Goal: Task Accomplishment & Management: Use online tool/utility

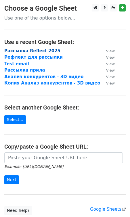
click at [31, 52] on strong "Рассылка Reflect 2025" at bounding box center [32, 50] width 56 height 5
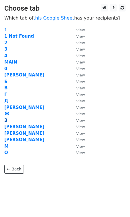
click at [6, 120] on strong "З" at bounding box center [5, 120] width 3 height 5
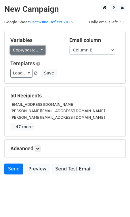
click at [35, 48] on link "Copy/paste..." at bounding box center [27, 50] width 35 height 9
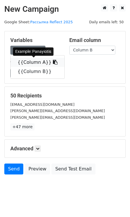
click at [34, 62] on link "{{Column A}}" at bounding box center [38, 62] width 54 height 9
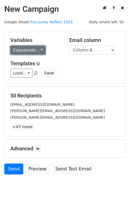
click at [21, 48] on link "Copy/paste..." at bounding box center [27, 50] width 35 height 9
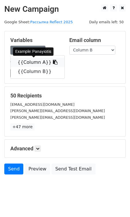
click at [33, 60] on link "{{Column A}}" at bounding box center [38, 62] width 54 height 9
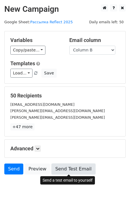
click at [61, 170] on link "Send Test Email" at bounding box center [73, 168] width 44 height 11
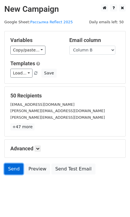
click at [16, 167] on link "Send" at bounding box center [13, 168] width 19 height 11
